Goal: Task Accomplishment & Management: Use online tool/utility

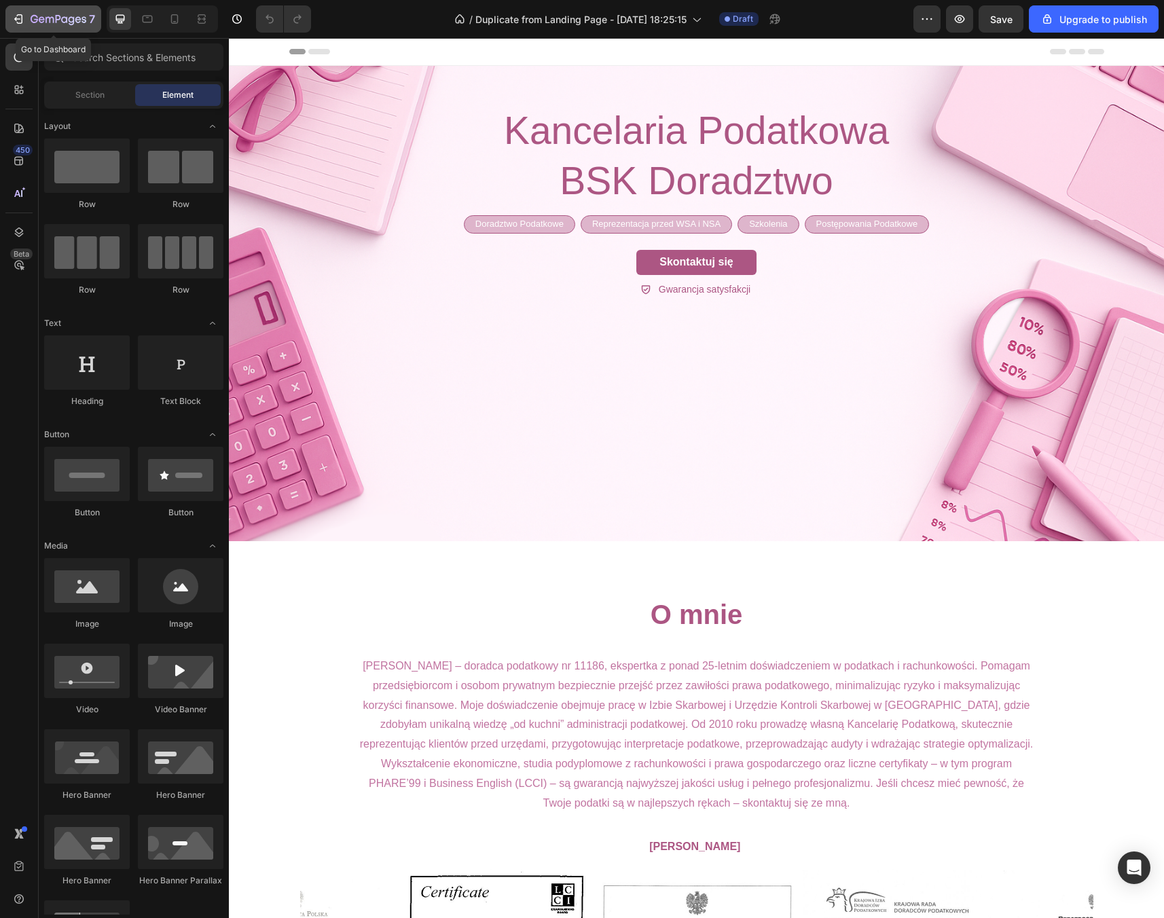
click at [26, 14] on div "7" at bounding box center [54, 19] width 84 height 16
click at [1105, 19] on div "Publish" at bounding box center [1102, 19] width 34 height 14
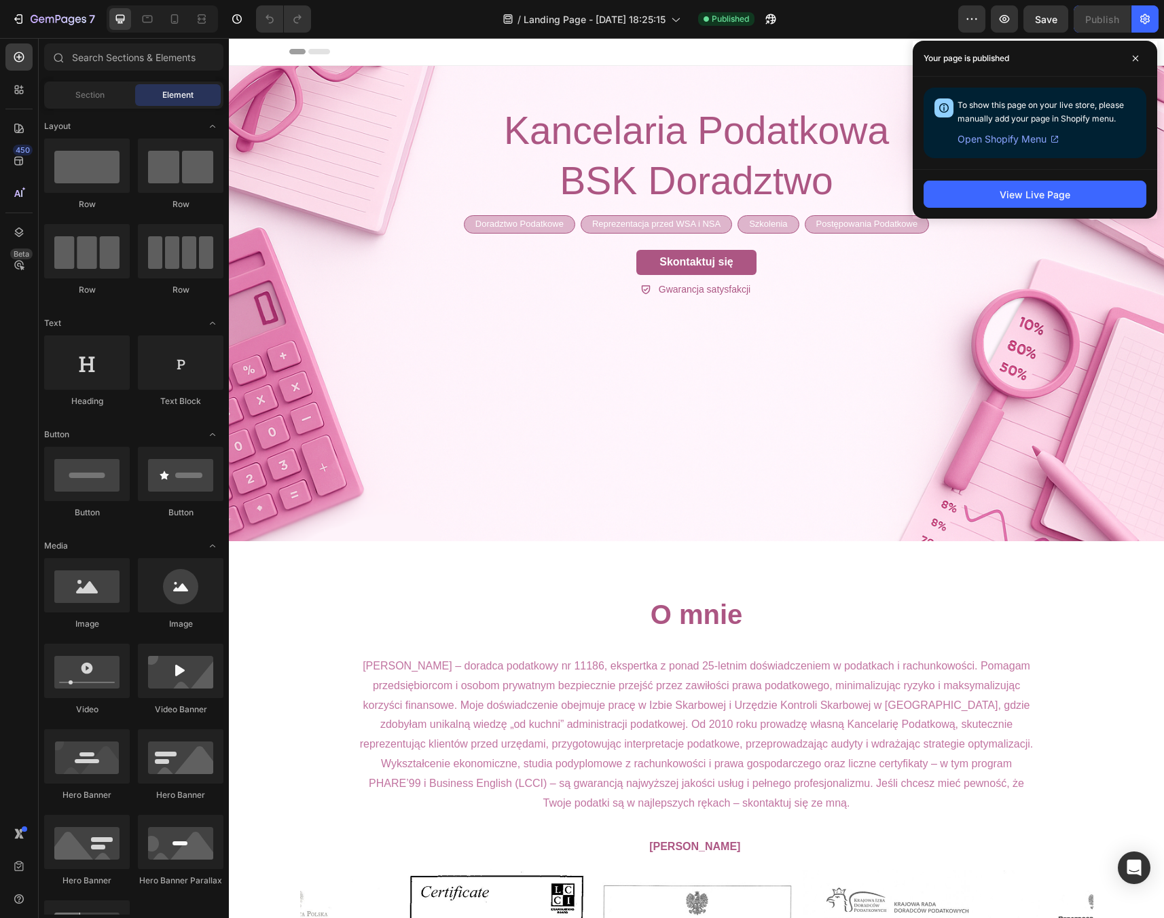
click at [1002, 140] on span "Open Shopify Menu" at bounding box center [1001, 139] width 89 height 16
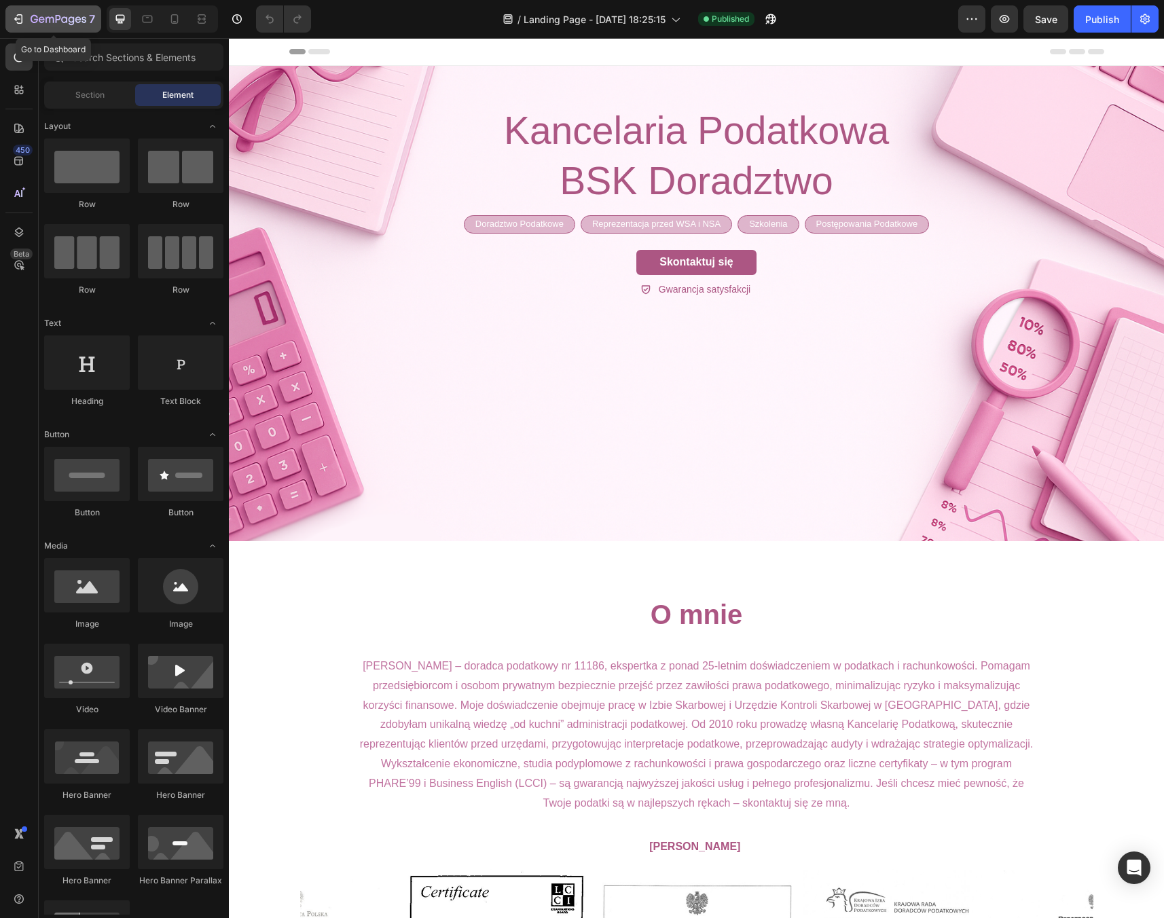
click at [51, 10] on button "7" at bounding box center [53, 18] width 96 height 27
click at [973, 7] on button "button" at bounding box center [971, 18] width 27 height 27
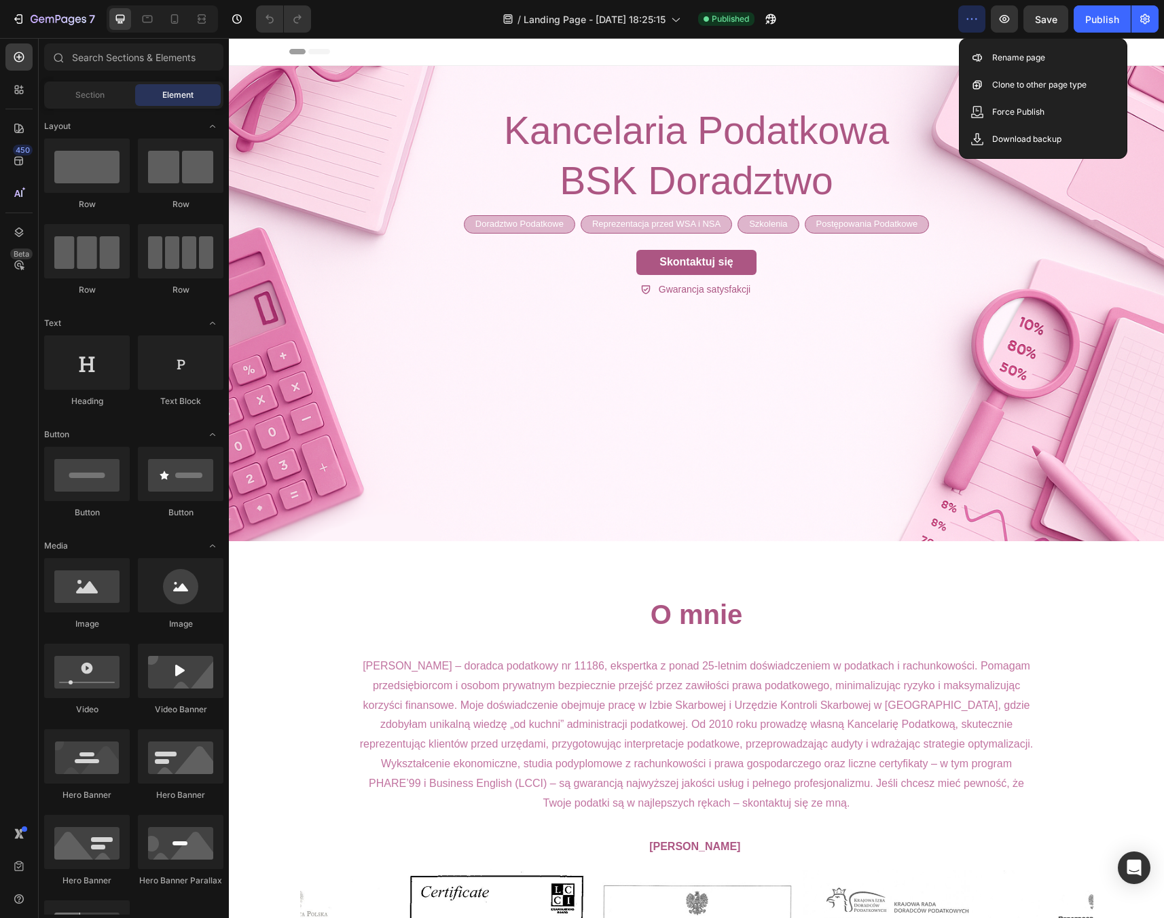
click at [928, 18] on div "/ Landing Page - [DATE] 18:25:15 Published" at bounding box center [640, 18] width 636 height 27
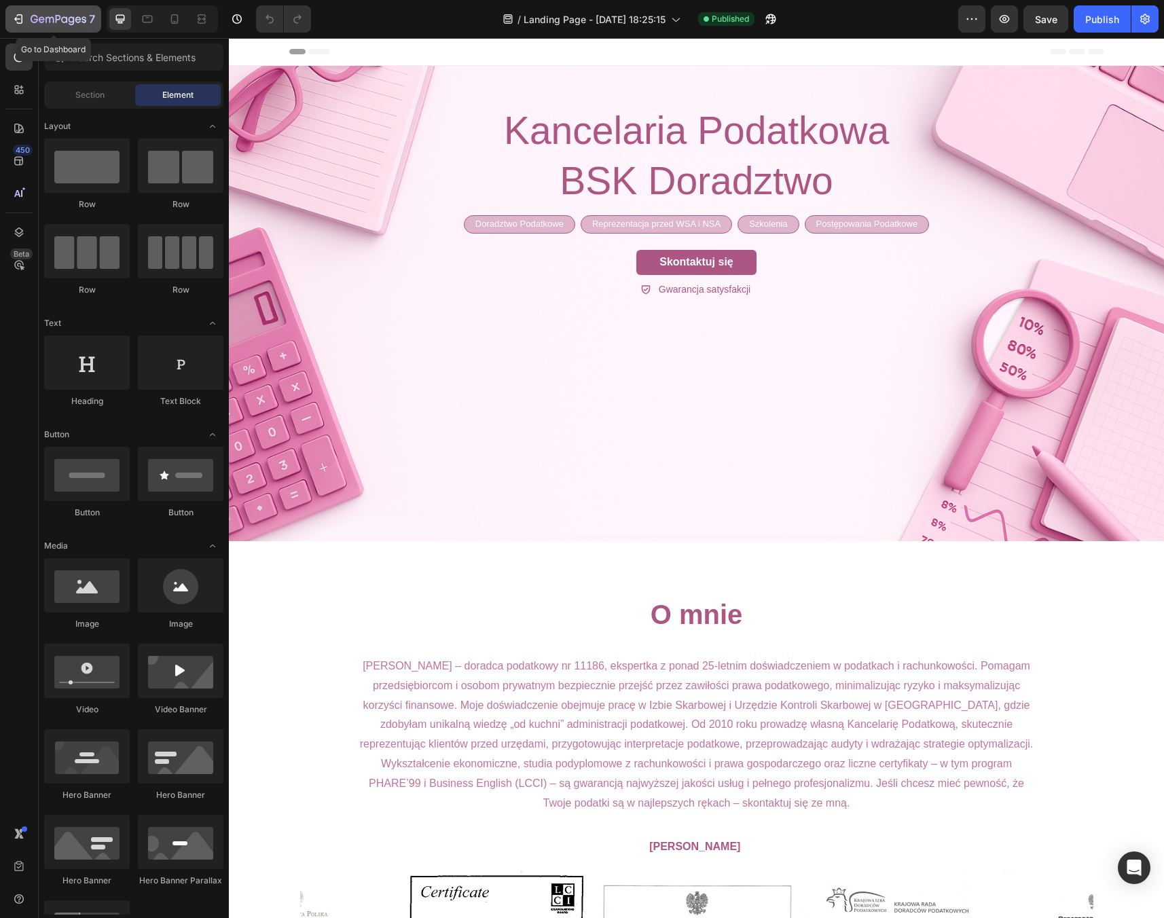
click at [22, 22] on icon "button" at bounding box center [19, 19] width 14 height 14
